Goal: Task Accomplishment & Management: Manage account settings

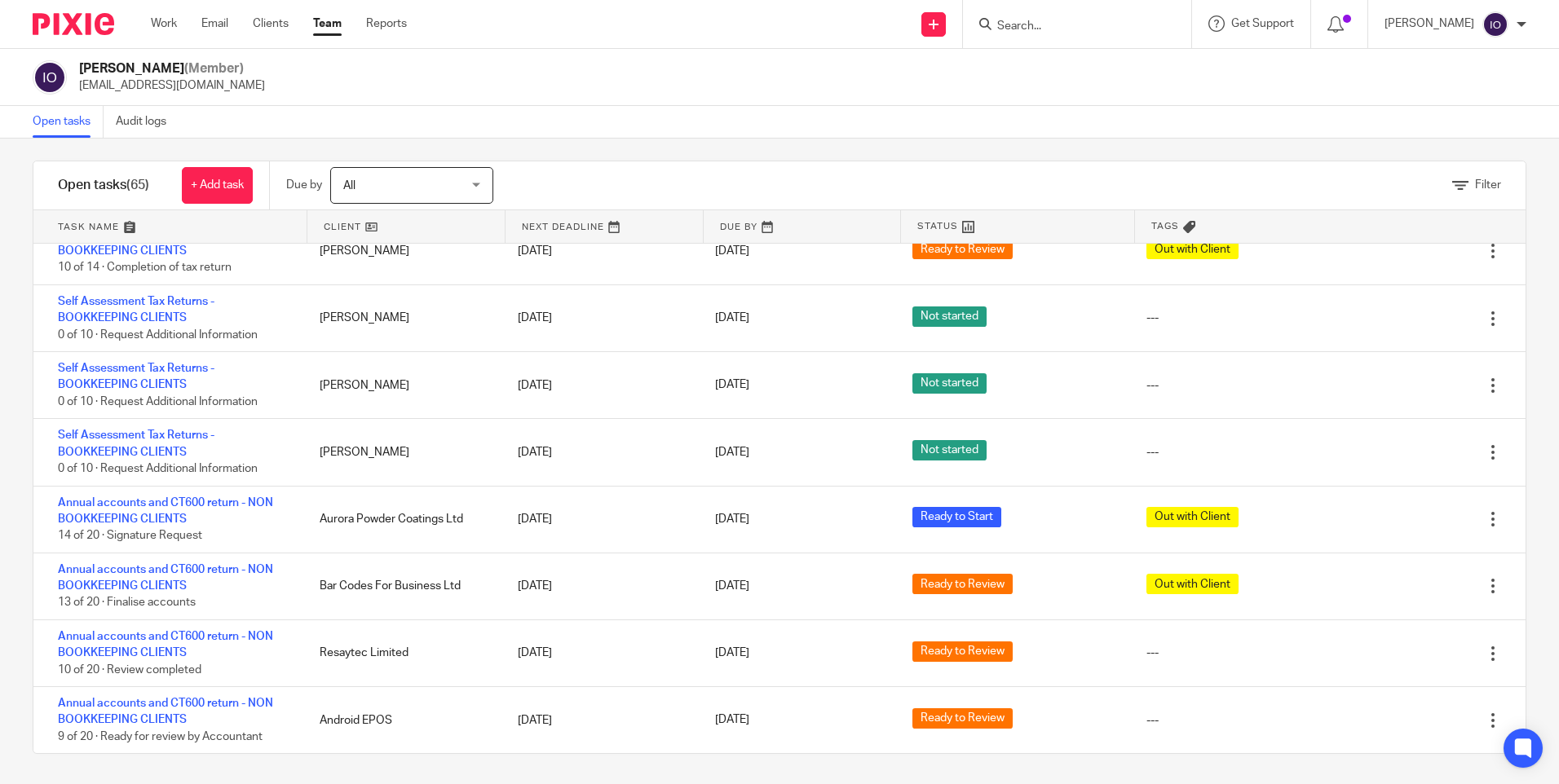
scroll to position [13, 0]
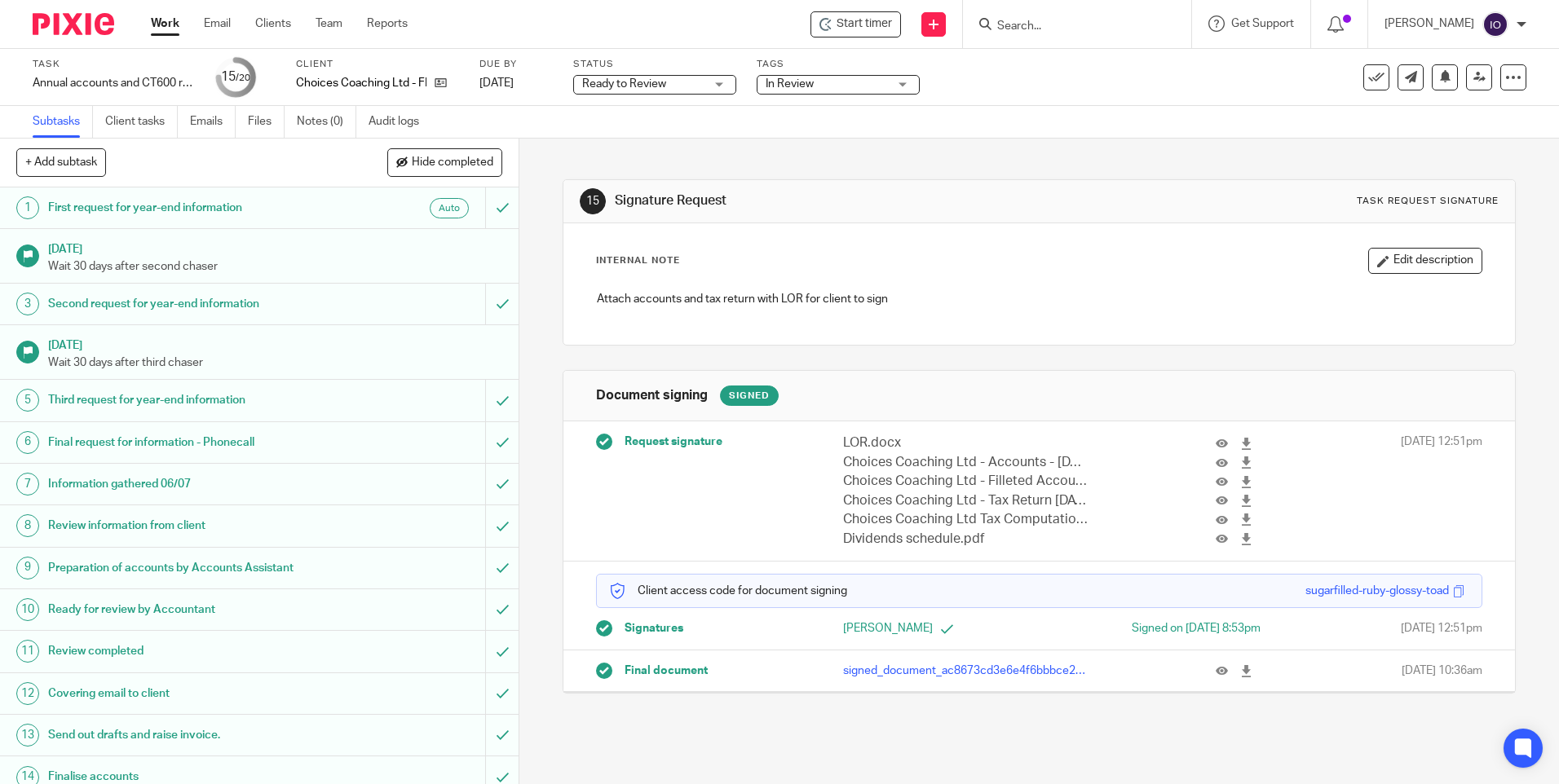
scroll to position [266, 0]
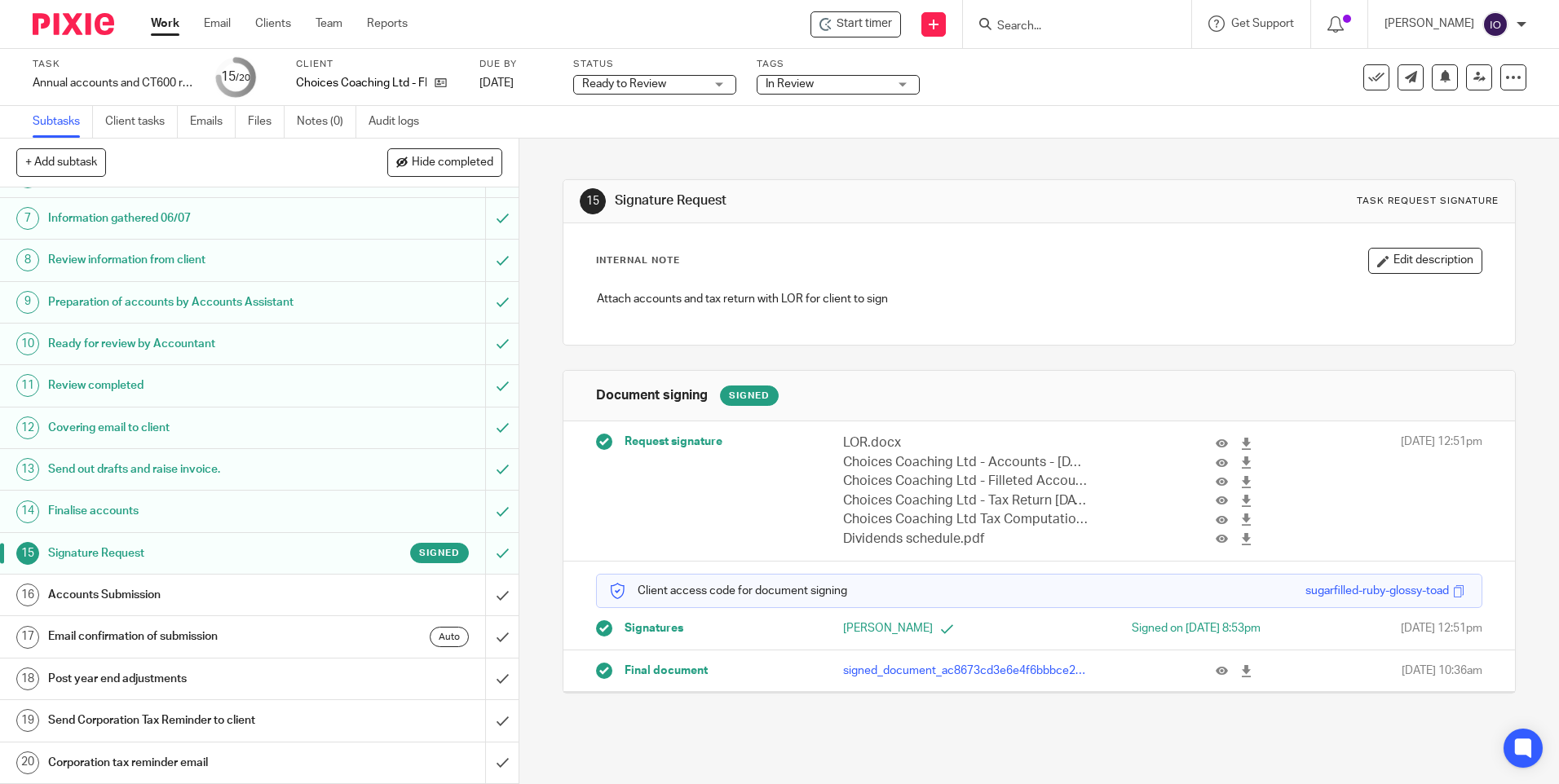
click at [111, 587] on h1 "Accounts Submission" at bounding box center [189, 595] width 281 height 25
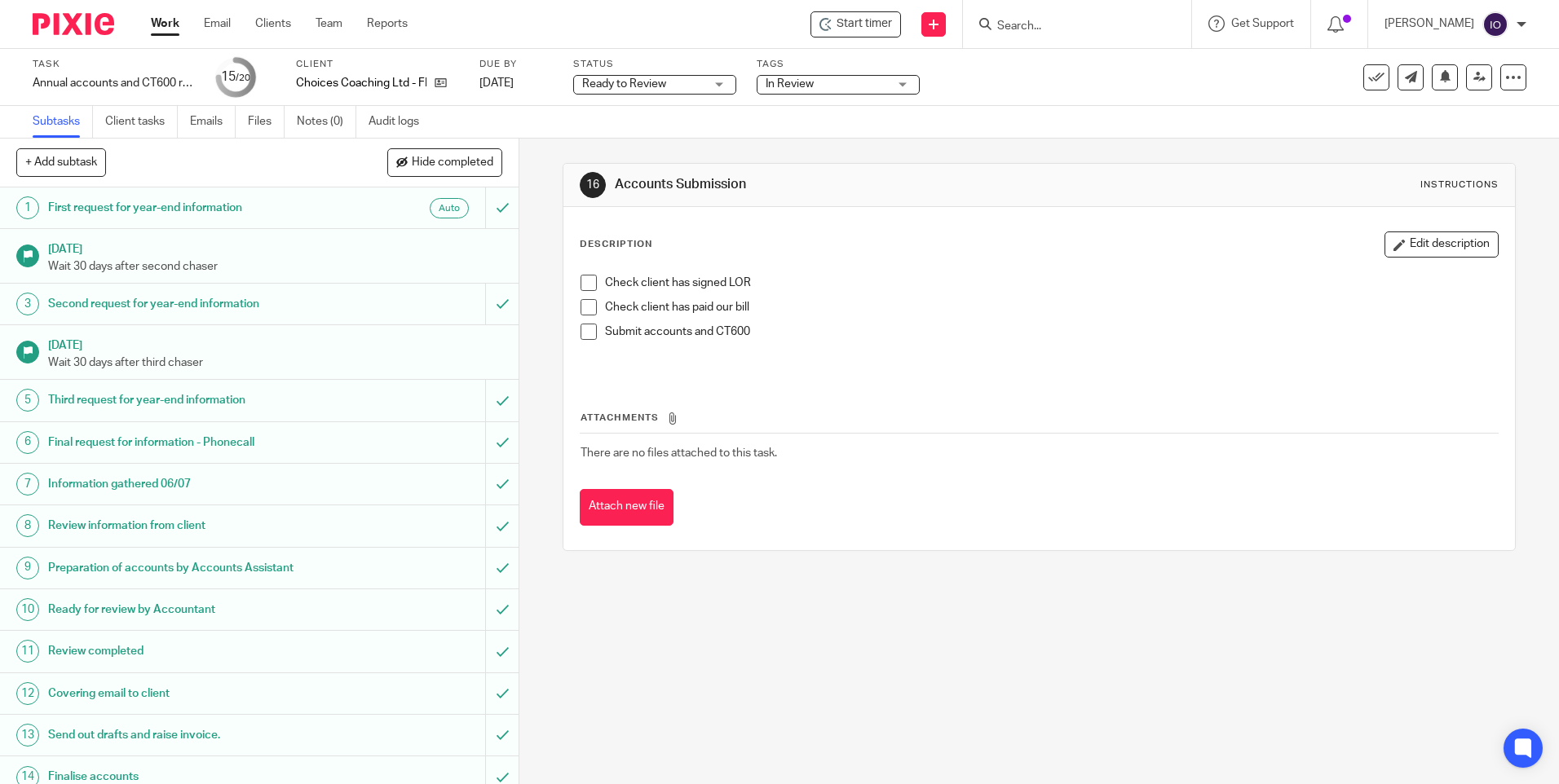
click at [585, 280] on span at bounding box center [589, 282] width 17 height 17
click at [585, 306] on span at bounding box center [589, 307] width 17 height 17
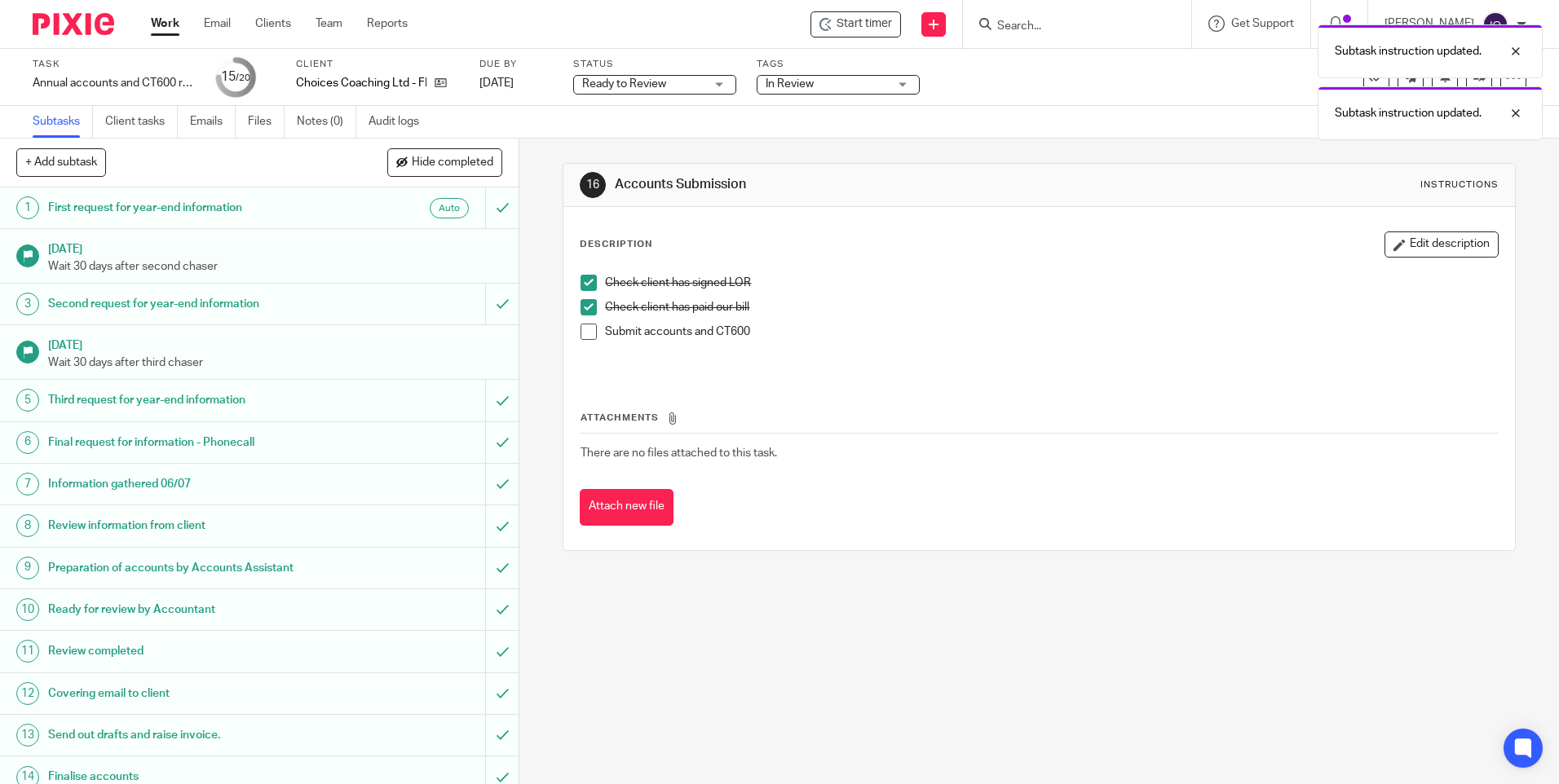
click at [581, 325] on span at bounding box center [589, 331] width 17 height 17
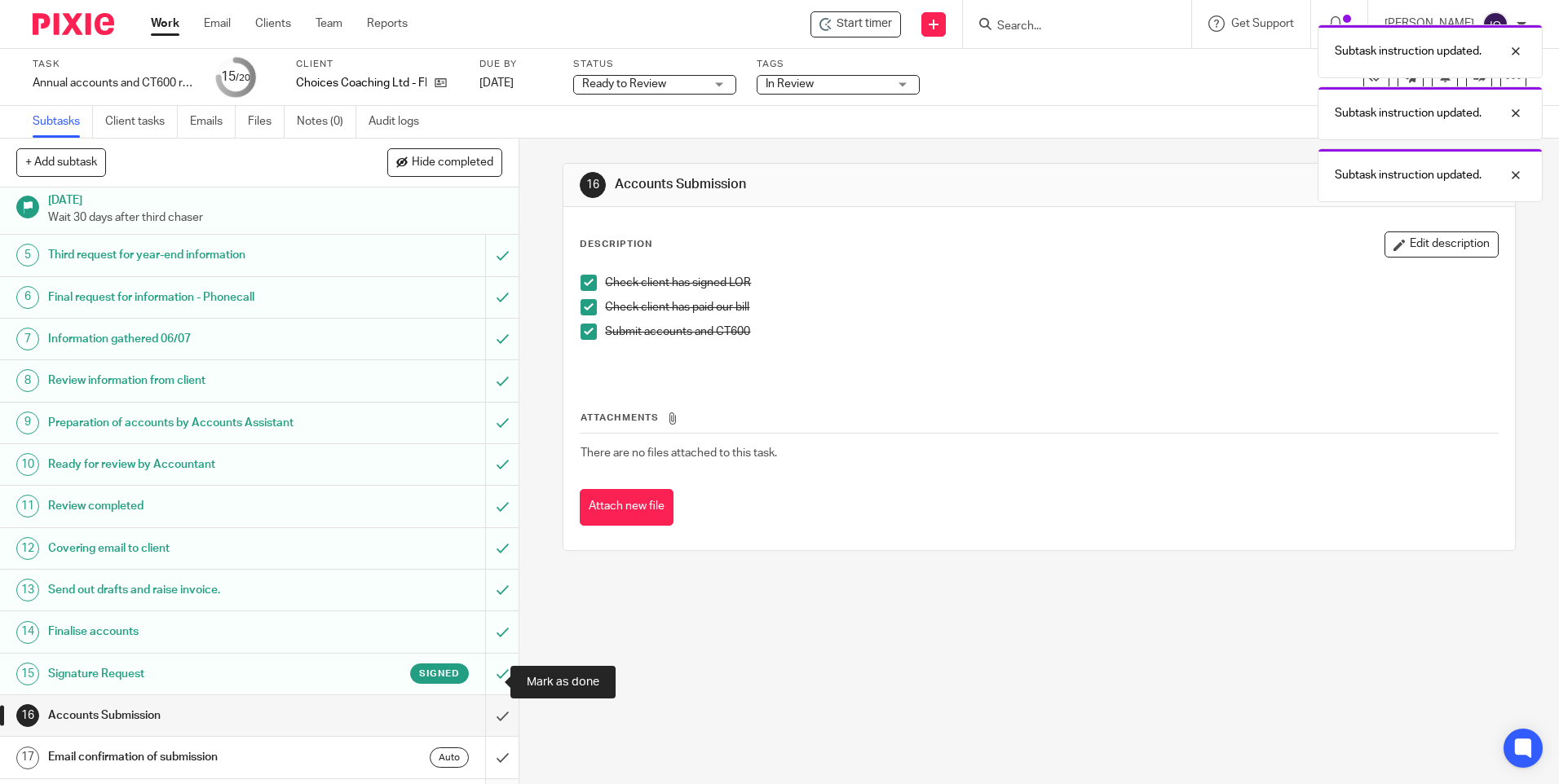
scroll to position [266, 0]
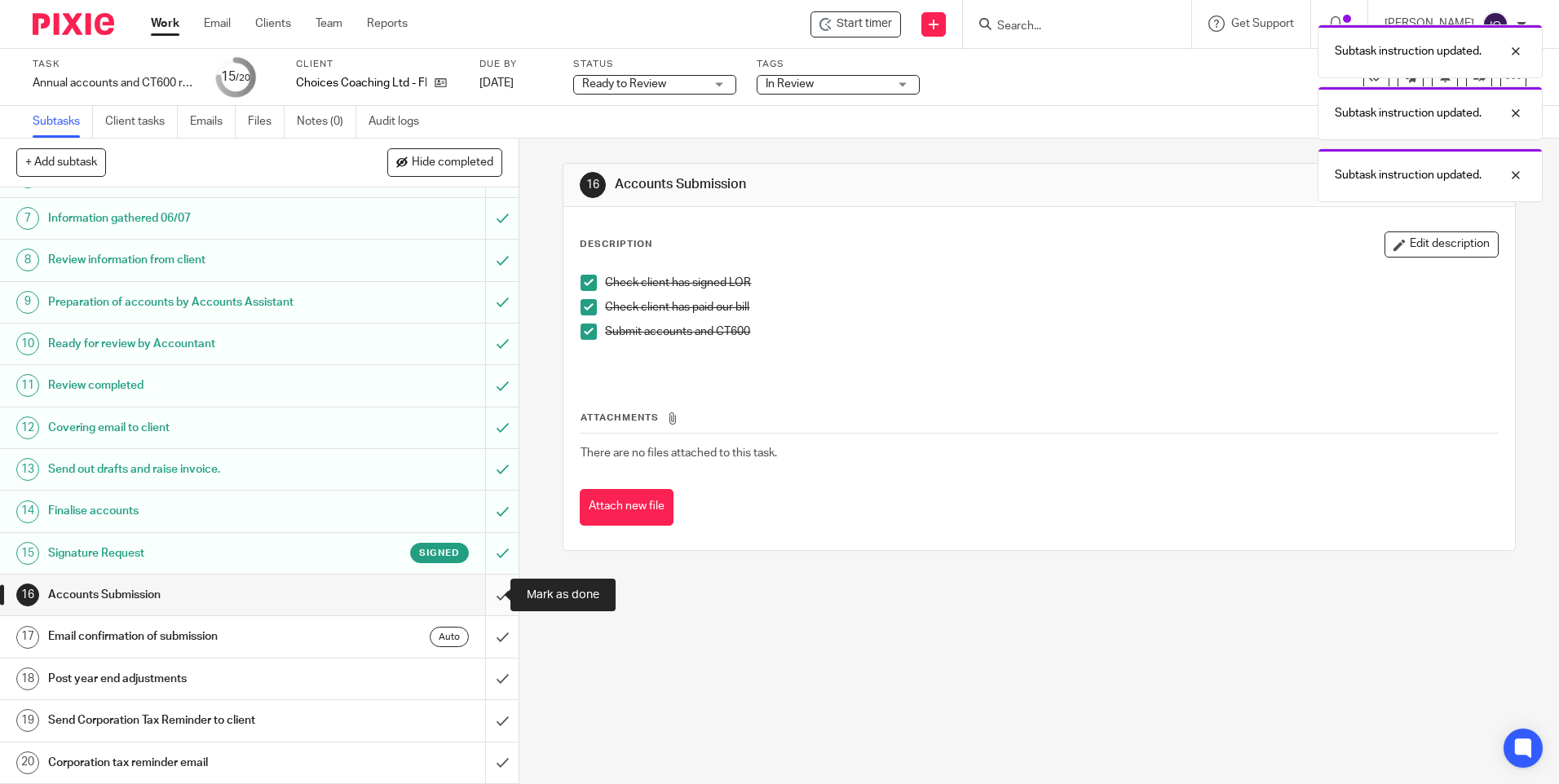
click at [483, 590] on input "submit" at bounding box center [259, 595] width 518 height 40
